Goal: Book appointment/travel/reservation

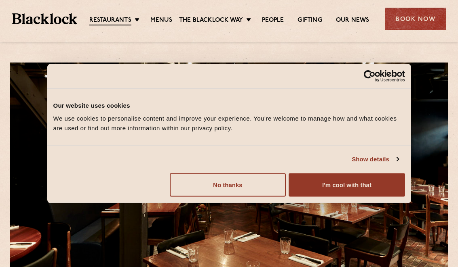
click at [226, 188] on button "No thanks" at bounding box center [228, 184] width 116 height 23
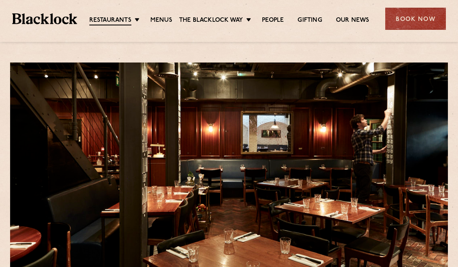
click at [162, 23] on link "Menus" at bounding box center [161, 21] width 22 height 8
click at [432, 11] on div "Book Now" at bounding box center [415, 19] width 61 height 22
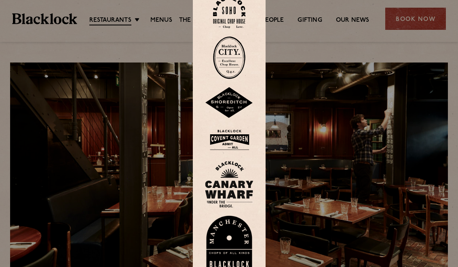
click at [236, 19] on img at bounding box center [229, 12] width 32 height 33
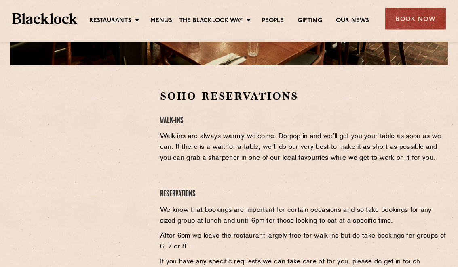
scroll to position [226, 0]
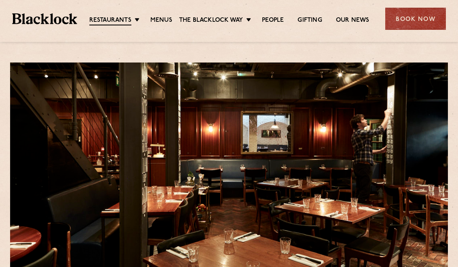
click at [160, 24] on link "Menus" at bounding box center [161, 21] width 22 height 8
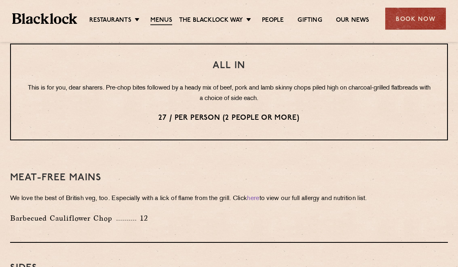
scroll to position [999, 0]
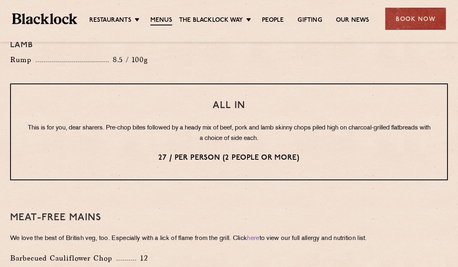
click at [404, 18] on div "Book Now" at bounding box center [415, 19] width 61 height 22
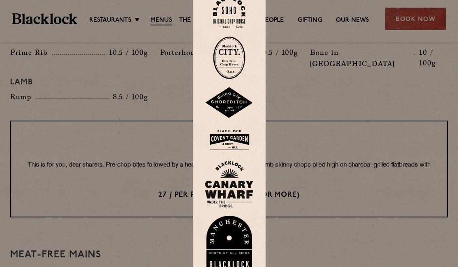
scroll to position [962, 0]
click at [223, 11] on img at bounding box center [229, 12] width 32 height 33
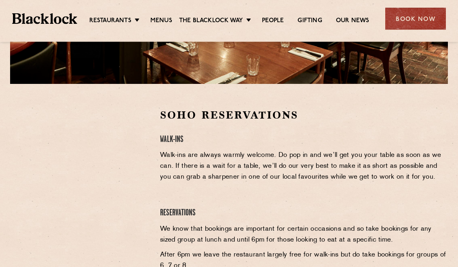
scroll to position [208, 0]
